Goal: Task Accomplishment & Management: Use online tool/utility

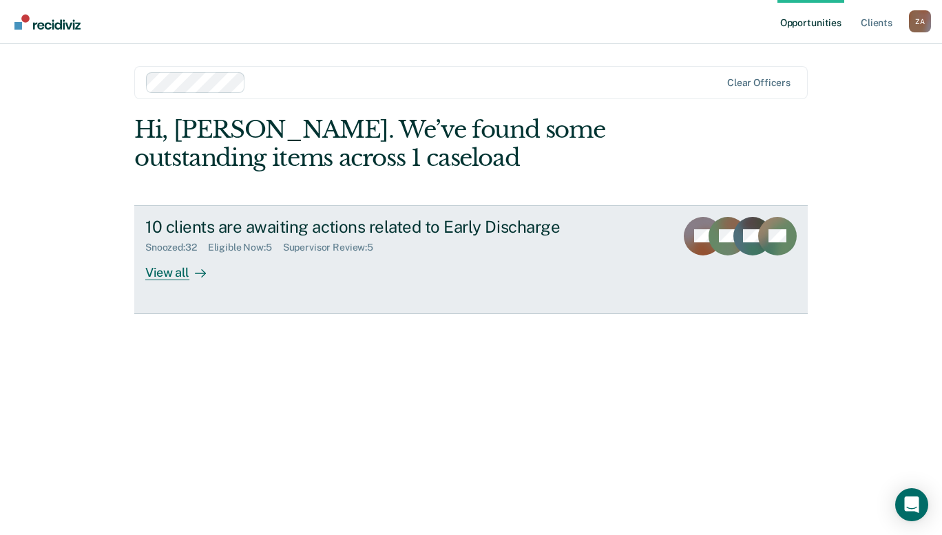
click at [177, 276] on div "View all" at bounding box center [183, 266] width 77 height 27
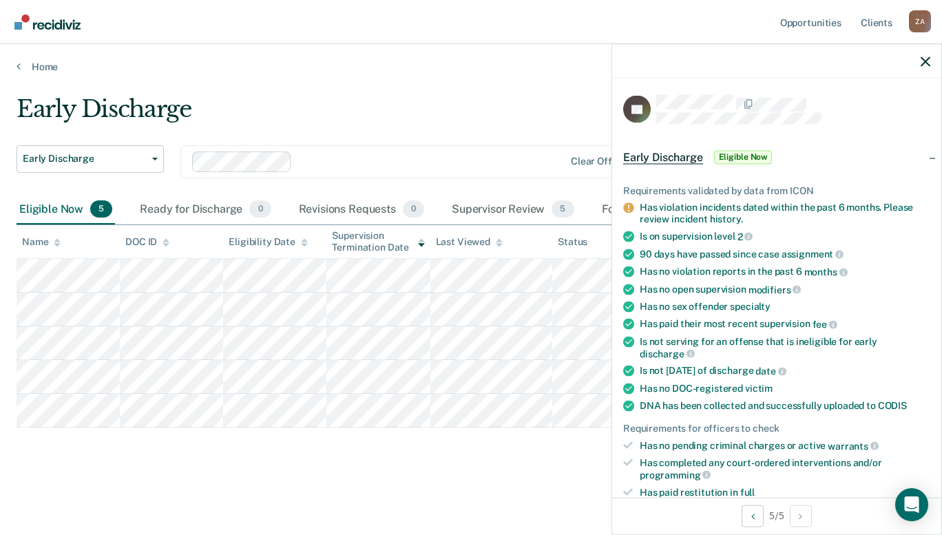
scroll to position [315, 0]
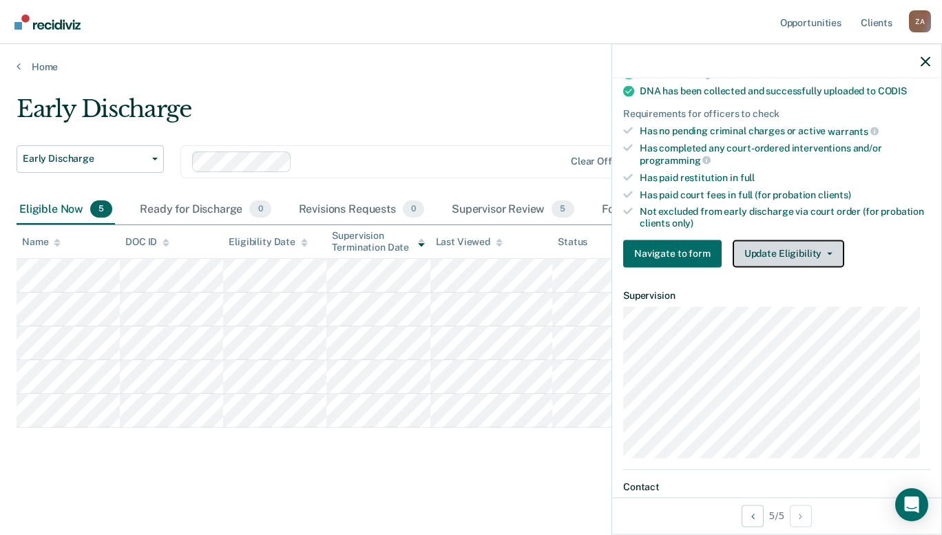
click at [805, 253] on button "Update Eligibility" at bounding box center [789, 254] width 112 height 28
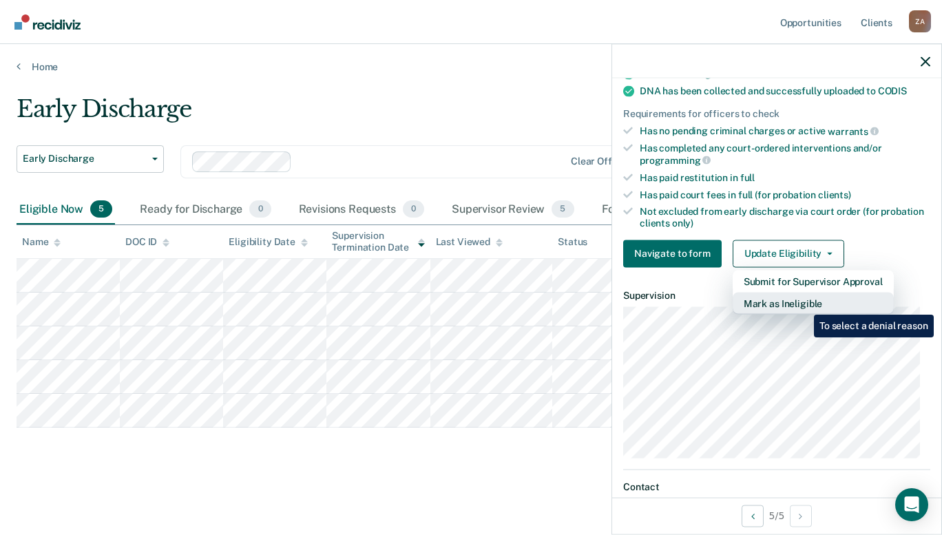
click at [804, 304] on button "Mark as Ineligible" at bounding box center [813, 303] width 161 height 22
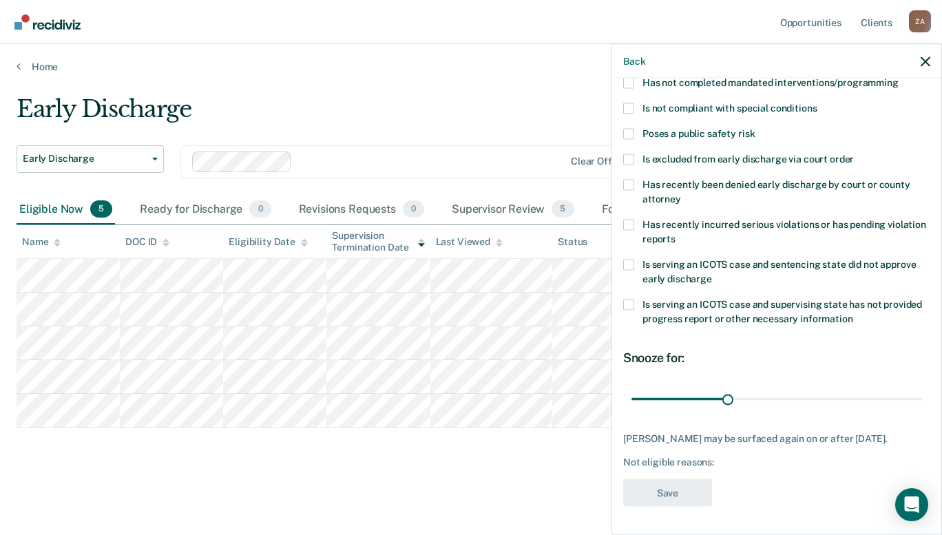
scroll to position [156, 0]
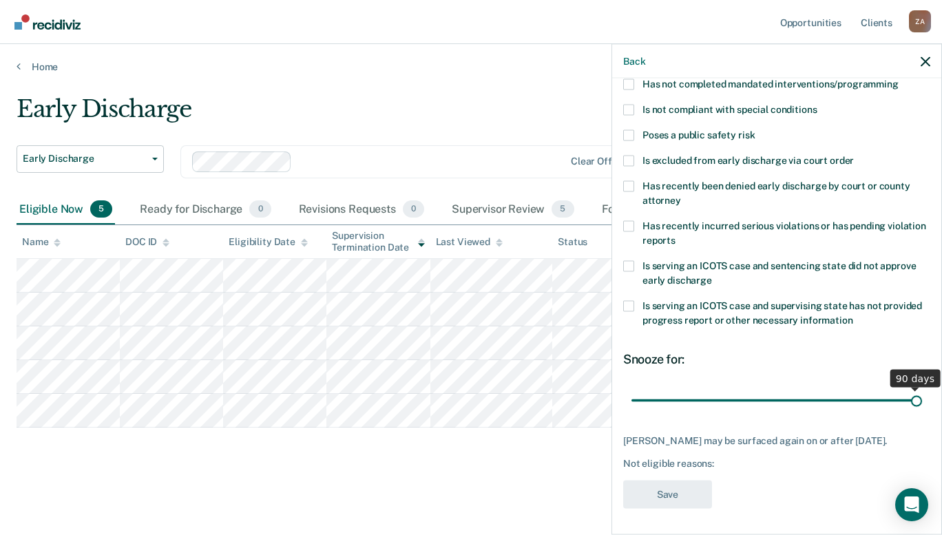
drag, startPoint x: 724, startPoint y: 398, endPoint x: 916, endPoint y: 406, distance: 192.4
type input "90"
click at [916, 406] on input "range" at bounding box center [777, 401] width 291 height 24
click at [628, 88] on label "Has not completed mandated interventions/programming" at bounding box center [776, 86] width 307 height 14
click at [899, 79] on input "Has not completed mandated interventions/programming" at bounding box center [899, 79] width 0 height 0
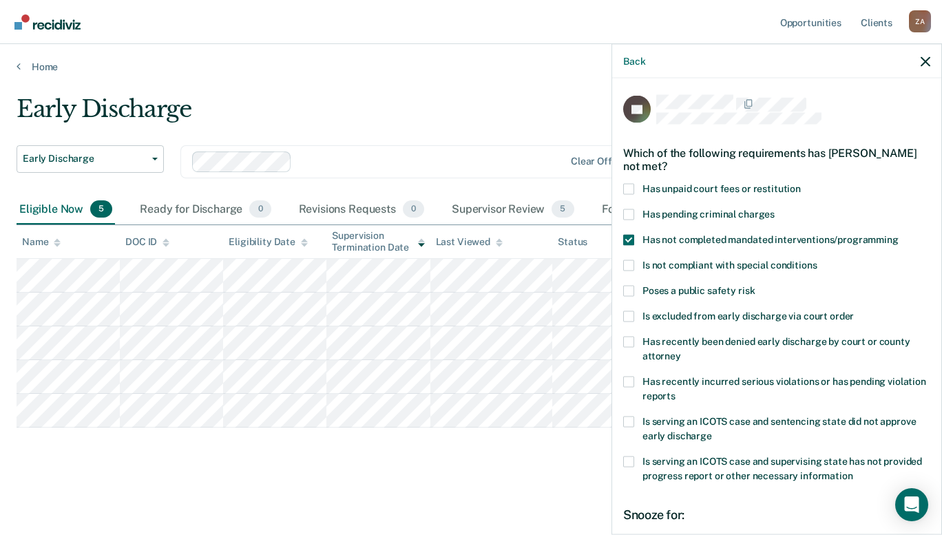
scroll to position [167, 0]
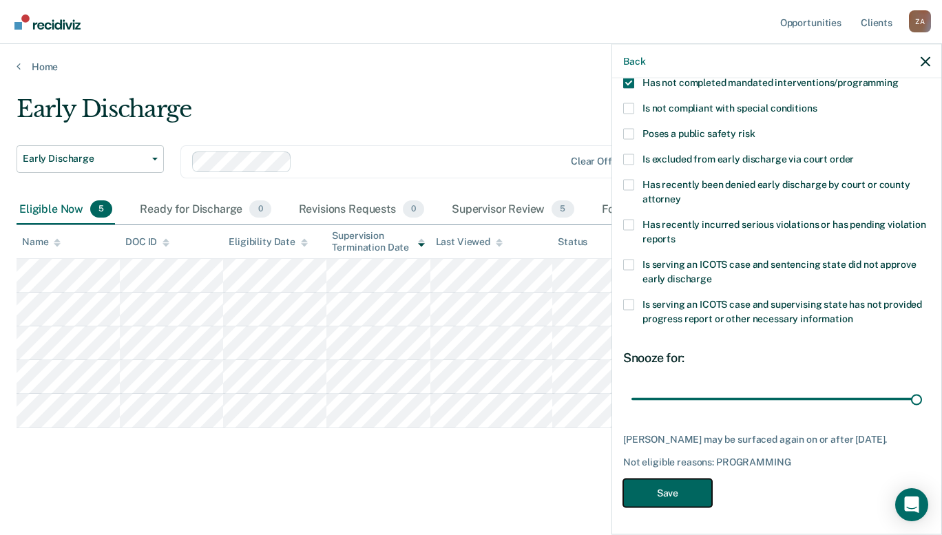
click at [658, 492] on button "Save" at bounding box center [667, 493] width 89 height 28
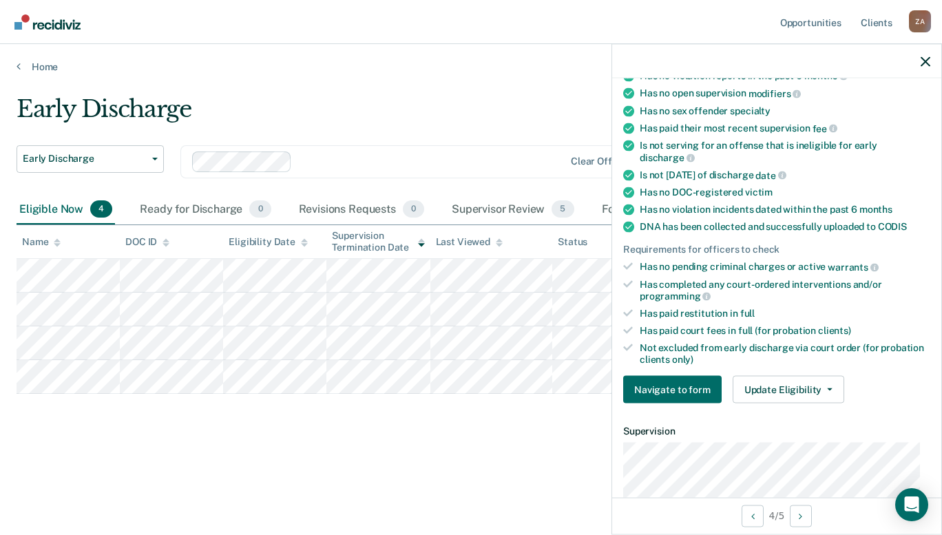
scroll to position [138, 0]
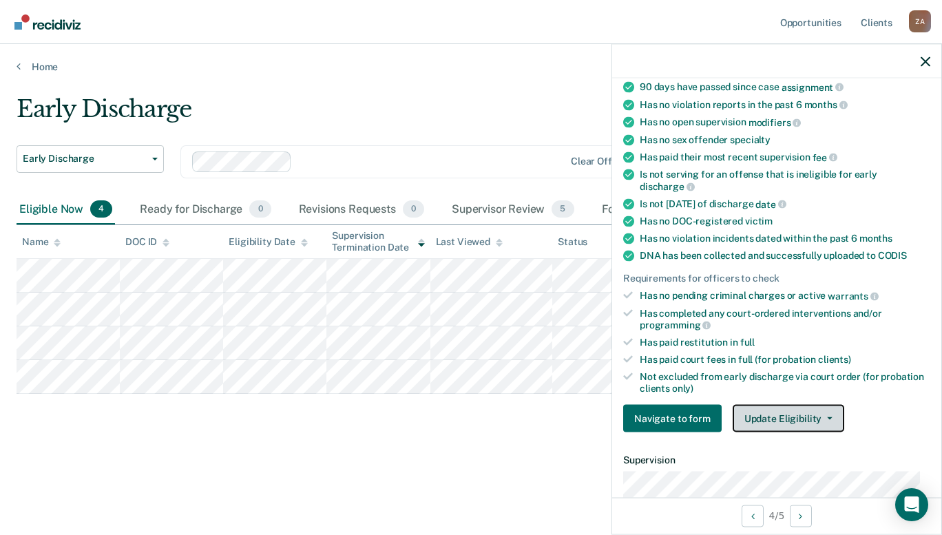
click at [801, 405] on button "Update Eligibility" at bounding box center [789, 419] width 112 height 28
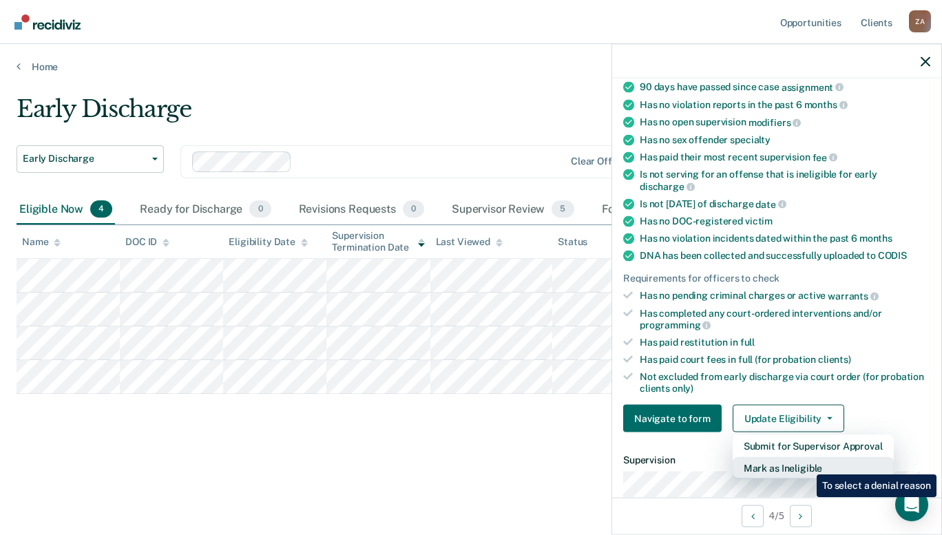
click at [807, 464] on button "Mark as Ineligible" at bounding box center [813, 468] width 161 height 22
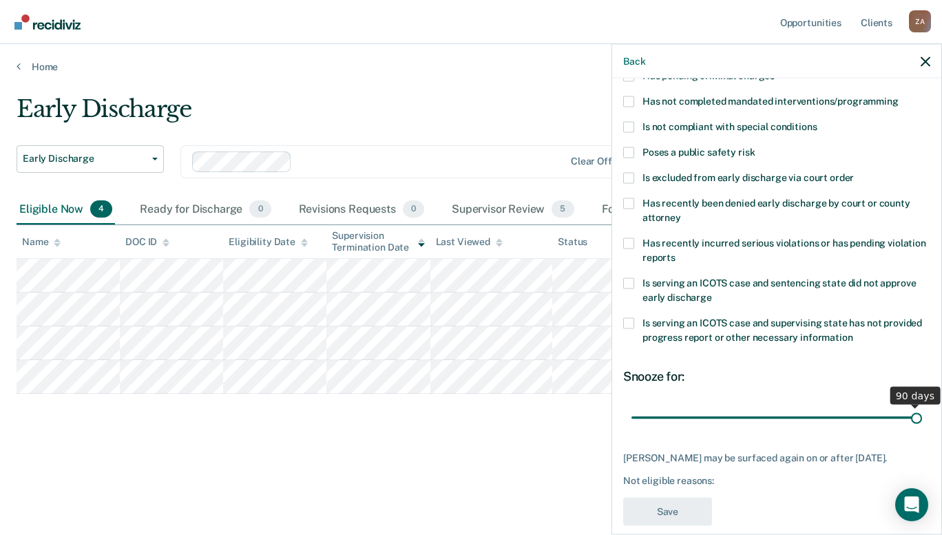
drag, startPoint x: 724, startPoint y: 415, endPoint x: 942, endPoint y: 446, distance: 220.0
click at [922, 430] on input "range" at bounding box center [777, 418] width 291 height 24
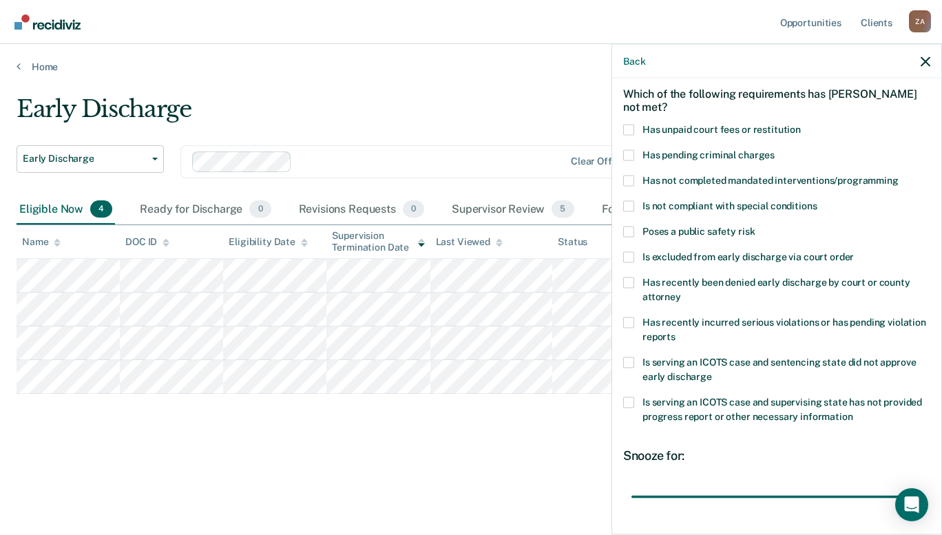
scroll to position [56, 0]
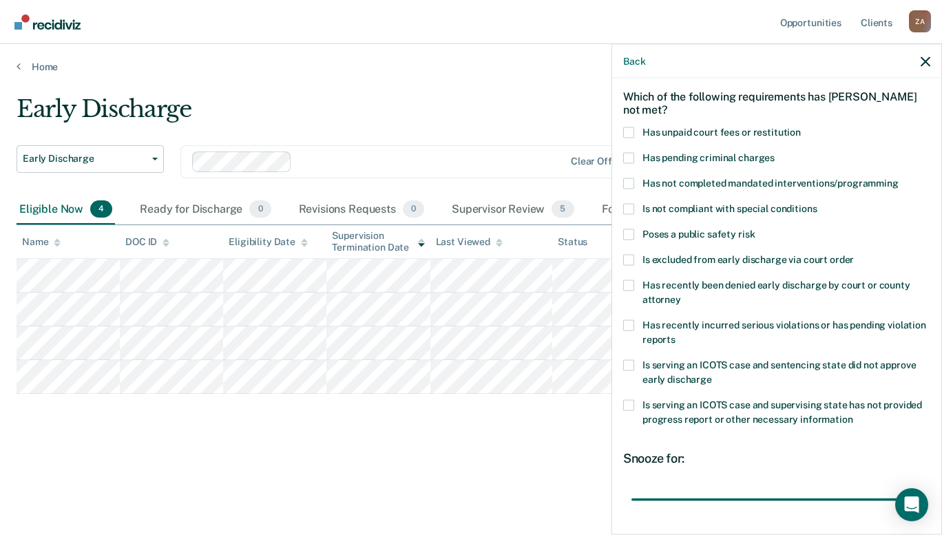
click at [628, 127] on span at bounding box center [628, 132] width 11 height 11
click at [801, 127] on input "Has unpaid court fees or restitution" at bounding box center [801, 127] width 0 height 0
drag, startPoint x: 701, startPoint y: 498, endPoint x: 886, endPoint y: 528, distance: 187.1
click at [886, 512] on input "range" at bounding box center [777, 500] width 291 height 24
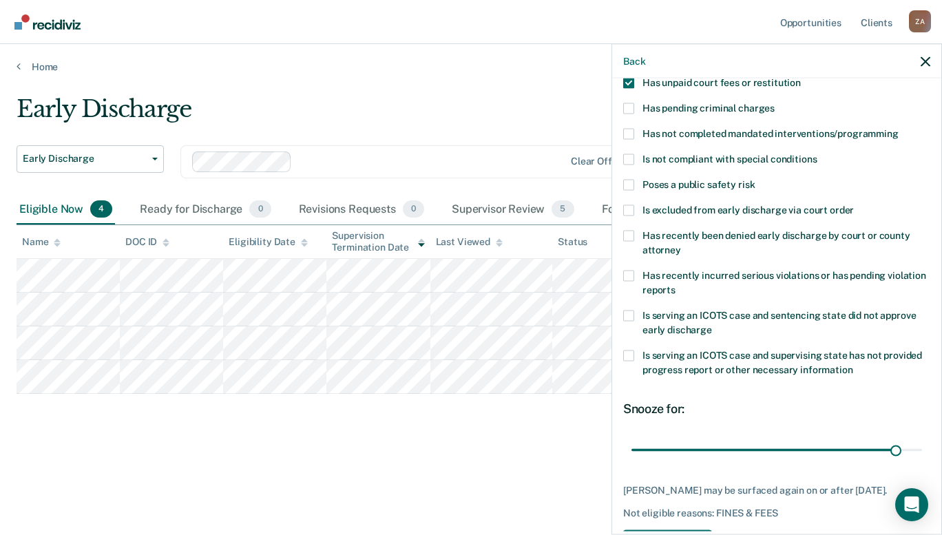
scroll to position [156, 0]
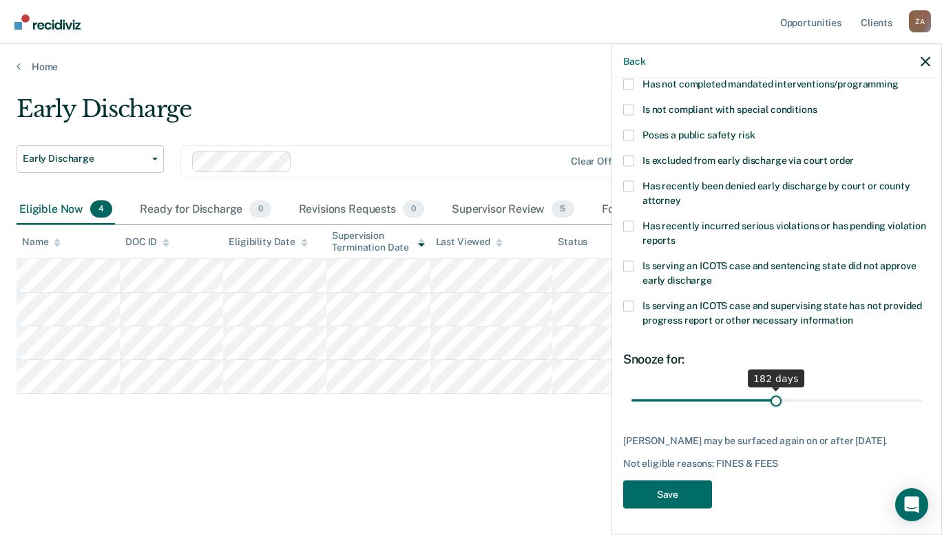
drag, startPoint x: 888, startPoint y: 401, endPoint x: 771, endPoint y: 404, distance: 117.1
type input "182"
click at [771, 404] on input "range" at bounding box center [777, 401] width 291 height 24
click at [687, 487] on button "Save" at bounding box center [667, 494] width 89 height 28
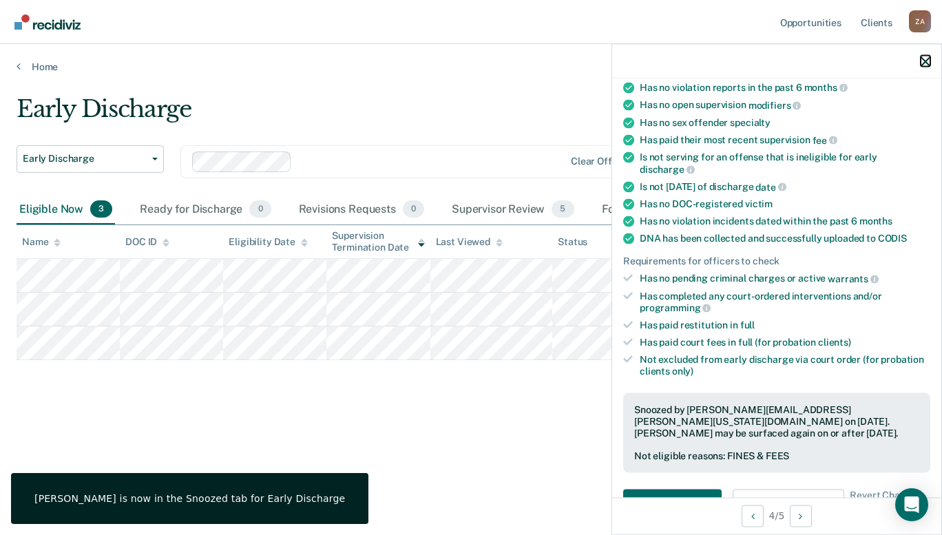
click at [923, 61] on icon "button" at bounding box center [926, 61] width 10 height 10
